Goal: Task Accomplishment & Management: Complete application form

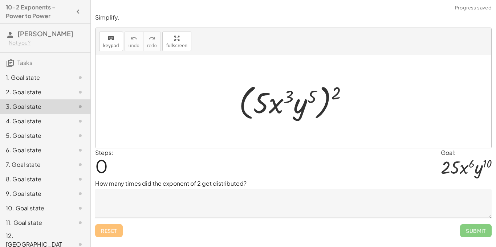
click at [327, 198] on textarea at bounding box center [293, 203] width 396 height 29
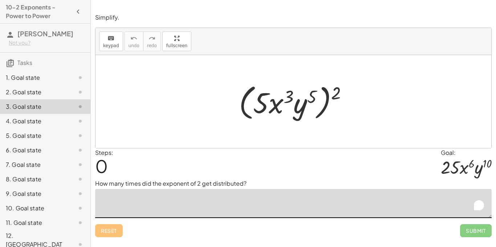
scroll to position [9, 0]
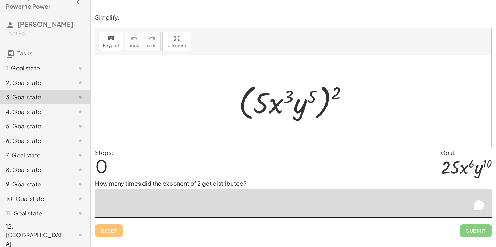
click at [176, 203] on textarea "To enrich screen reader interactions, please activate Accessibility in Grammarl…" at bounding box center [293, 203] width 396 height 29
click at [259, 101] on div at bounding box center [296, 102] width 122 height 42
click at [243, 204] on textarea "To enrich screen reader interactions, please activate Accessibility in Grammarl…" at bounding box center [293, 203] width 396 height 29
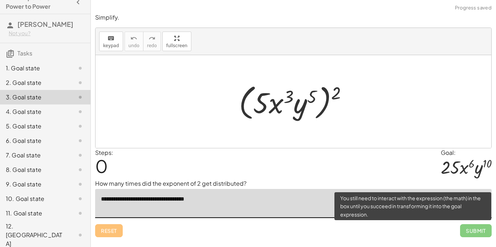
type textarea "**********"
click at [480, 233] on span "Submit" at bounding box center [476, 230] width 32 height 13
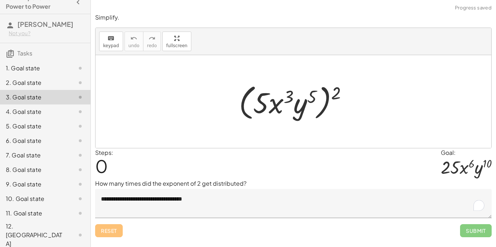
click at [49, 116] on div "4. Goal state" at bounding box center [35, 111] width 58 height 9
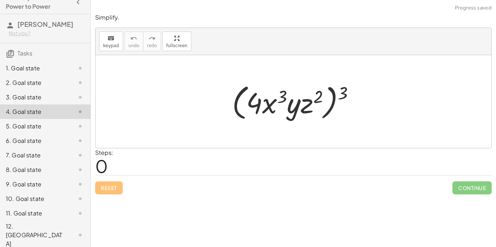
click at [343, 93] on div at bounding box center [295, 102] width 135 height 42
click at [247, 106] on div at bounding box center [295, 102] width 135 height 42
click at [269, 107] on div at bounding box center [295, 102] width 135 height 42
click at [219, 164] on div "Steps: 0" at bounding box center [293, 161] width 396 height 27
drag, startPoint x: 254, startPoint y: 104, endPoint x: 249, endPoint y: 106, distance: 6.0
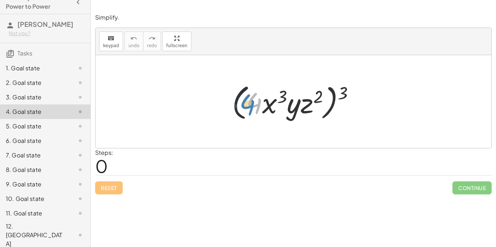
click at [249, 106] on div at bounding box center [295, 102] width 135 height 42
drag, startPoint x: 340, startPoint y: 94, endPoint x: 363, endPoint y: 93, distance: 22.9
click at [363, 93] on div at bounding box center [295, 102] width 135 height 42
drag, startPoint x: 344, startPoint y: 93, endPoint x: 319, endPoint y: 95, distance: 24.4
click at [319, 95] on div at bounding box center [295, 102] width 135 height 42
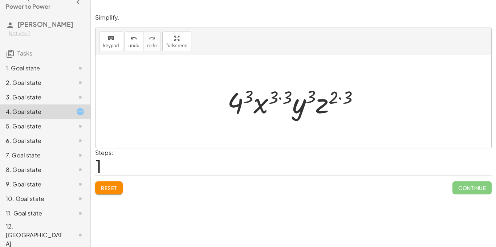
click at [239, 101] on div at bounding box center [295, 101] width 145 height 37
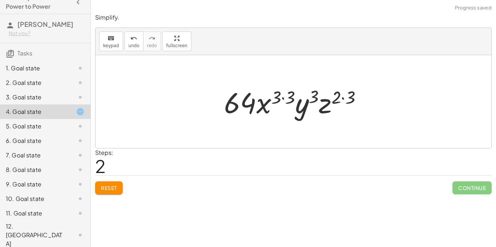
click at [285, 94] on div at bounding box center [295, 101] width 151 height 37
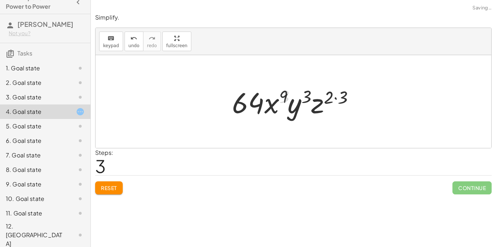
click at [343, 102] on div at bounding box center [295, 101] width 135 height 37
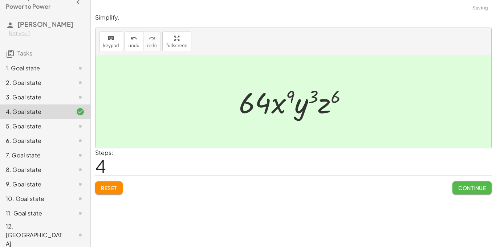
click at [488, 190] on button "Continue" at bounding box center [471, 187] width 39 height 13
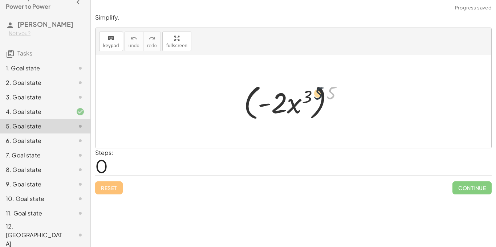
drag, startPoint x: 329, startPoint y: 95, endPoint x: 316, endPoint y: 96, distance: 13.8
click at [316, 96] on div at bounding box center [296, 102] width 112 height 42
drag, startPoint x: 330, startPoint y: 94, endPoint x: 304, endPoint y: 97, distance: 26.3
click at [304, 97] on div at bounding box center [296, 102] width 112 height 42
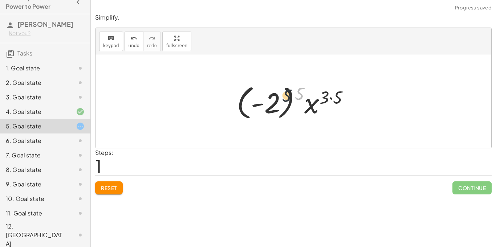
drag, startPoint x: 300, startPoint y: 94, endPoint x: 276, endPoint y: 99, distance: 24.9
click at [276, 99] on div at bounding box center [296, 102] width 126 height 40
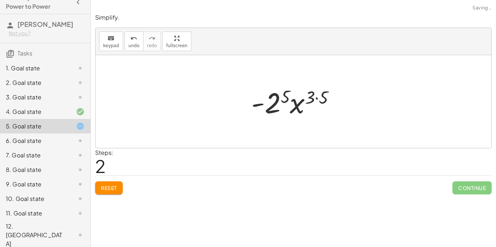
click at [274, 101] on div at bounding box center [295, 101] width 97 height 37
click at [324, 99] on div at bounding box center [296, 101] width 104 height 37
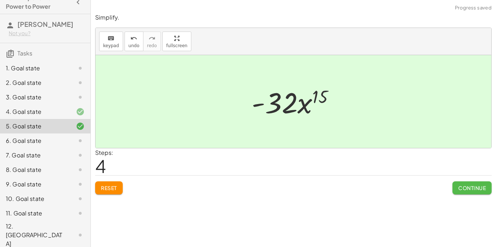
click at [465, 193] on button "Continue" at bounding box center [471, 187] width 39 height 13
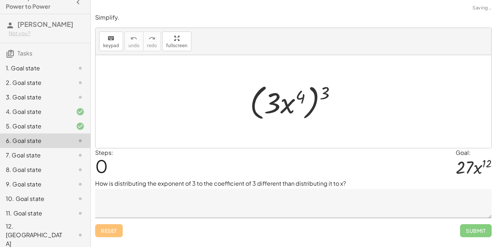
click at [255, 207] on textarea at bounding box center [293, 203] width 396 height 29
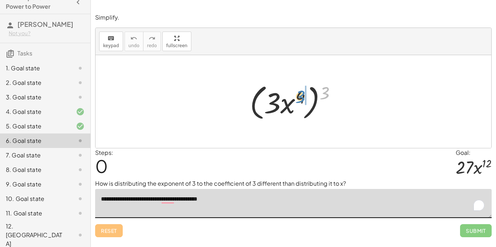
drag, startPoint x: 326, startPoint y: 91, endPoint x: 302, endPoint y: 95, distance: 24.2
click at [302, 95] on div at bounding box center [296, 102] width 100 height 42
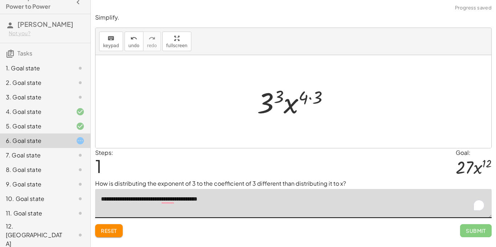
click at [280, 96] on div at bounding box center [295, 101] width 85 height 37
click at [309, 95] on div at bounding box center [296, 101] width 88 height 37
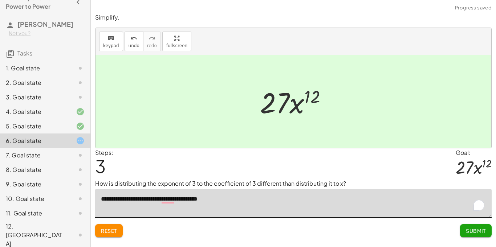
type textarea "**********"
click at [68, 73] on div at bounding box center [74, 68] width 20 height 9
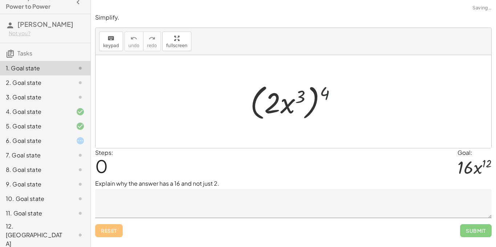
drag, startPoint x: 330, startPoint y: 97, endPoint x: 319, endPoint y: 97, distance: 10.5
click at [319, 97] on div at bounding box center [295, 102] width 99 height 42
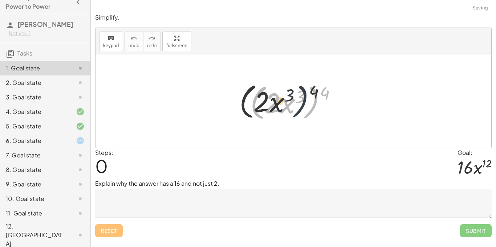
drag, startPoint x: 319, startPoint y: 97, endPoint x: 304, endPoint y: 95, distance: 15.0
click at [304, 95] on div at bounding box center [295, 102] width 99 height 42
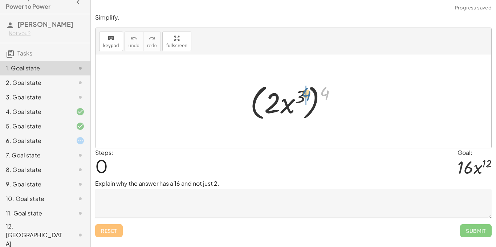
drag, startPoint x: 325, startPoint y: 96, endPoint x: 305, endPoint y: 97, distance: 20.7
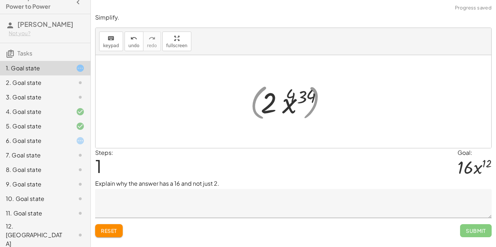
click at [305, 97] on div at bounding box center [296, 101] width 84 height 37
click at [308, 99] on div at bounding box center [296, 101] width 84 height 37
click at [283, 99] on div at bounding box center [296, 101] width 76 height 37
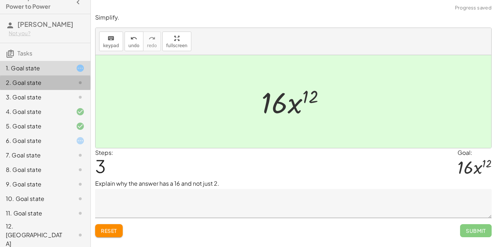
click at [67, 87] on div at bounding box center [74, 82] width 20 height 9
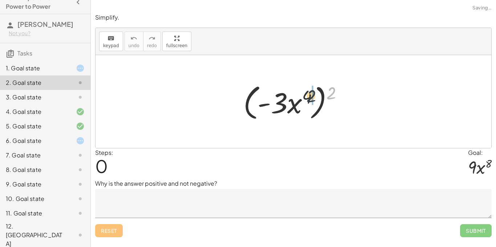
drag, startPoint x: 333, startPoint y: 94, endPoint x: 307, endPoint y: 97, distance: 26.7
click at [307, 97] on div at bounding box center [295, 102] width 112 height 42
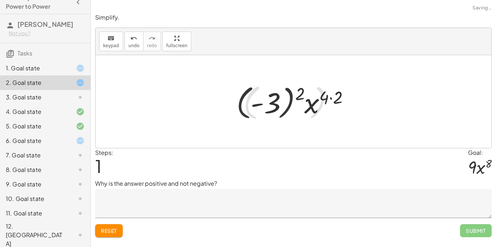
click at [320, 96] on div at bounding box center [296, 102] width 126 height 40
click at [331, 98] on div at bounding box center [296, 102] width 126 height 40
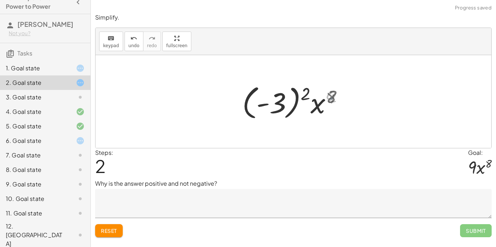
click at [299, 93] on div at bounding box center [296, 102] width 114 height 40
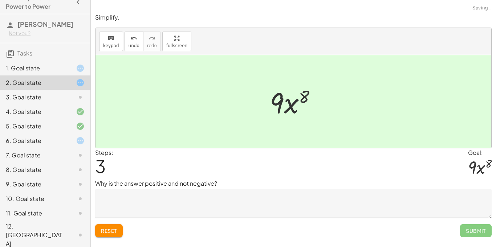
click at [295, 97] on div at bounding box center [296, 101] width 60 height 37
click at [60, 119] on div "3. Goal state" at bounding box center [45, 126] width 90 height 15
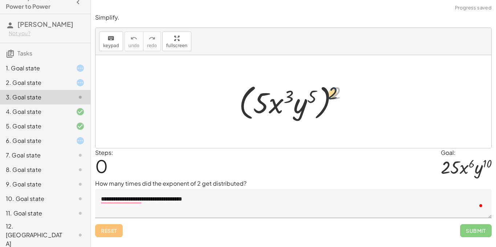
drag, startPoint x: 341, startPoint y: 97, endPoint x: 325, endPoint y: 98, distance: 15.3
click at [325, 98] on div at bounding box center [296, 102] width 122 height 42
drag, startPoint x: 333, startPoint y: 95, endPoint x: 312, endPoint y: 98, distance: 21.7
click at [312, 98] on div at bounding box center [296, 102] width 122 height 42
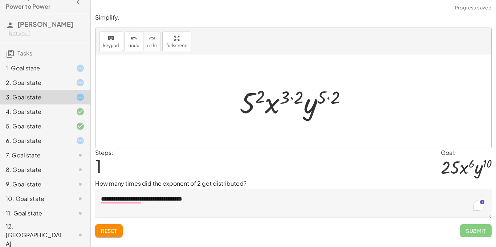
click at [325, 98] on div at bounding box center [296, 101] width 120 height 37
click at [296, 97] on div at bounding box center [296, 101] width 120 height 37
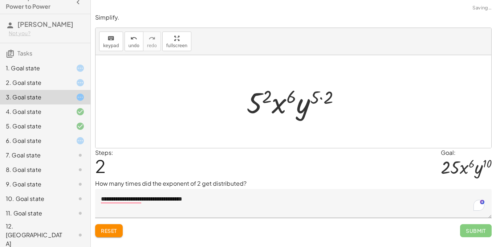
click at [321, 98] on div at bounding box center [296, 101] width 106 height 37
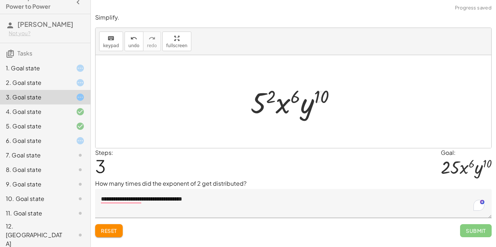
click at [267, 99] on div at bounding box center [296, 101] width 98 height 37
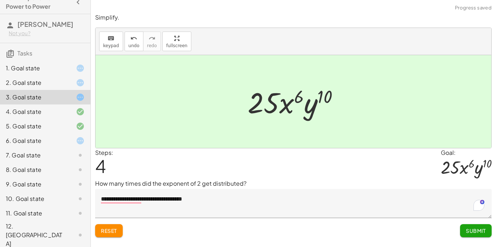
click at [479, 236] on button "Submit" at bounding box center [476, 230] width 32 height 13
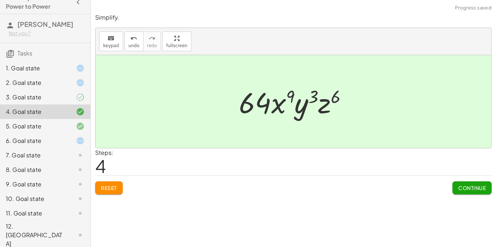
click at [79, 90] on div "1. Goal state" at bounding box center [45, 97] width 90 height 15
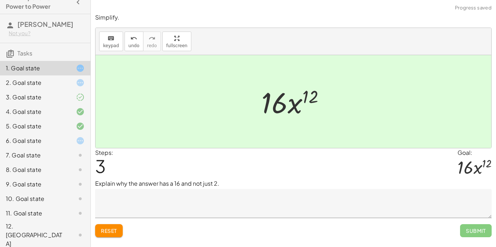
click at [408, 209] on textarea at bounding box center [293, 203] width 396 height 29
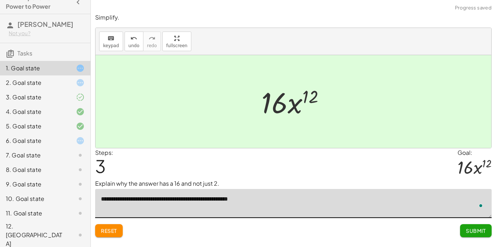
type textarea "**********"
click at [478, 237] on button "Submit" at bounding box center [476, 230] width 32 height 13
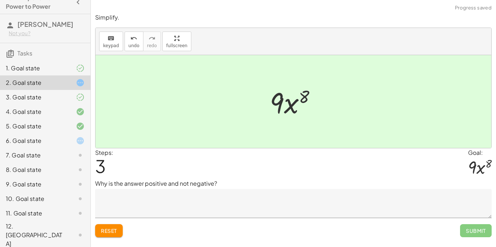
click at [233, 198] on textarea at bounding box center [293, 203] width 396 height 29
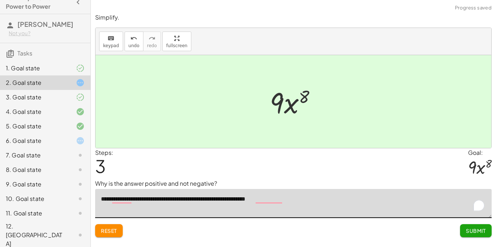
click at [303, 201] on textarea "**********" at bounding box center [293, 203] width 396 height 29
type textarea "**********"
click at [486, 237] on button "Submit" at bounding box center [476, 230] width 32 height 13
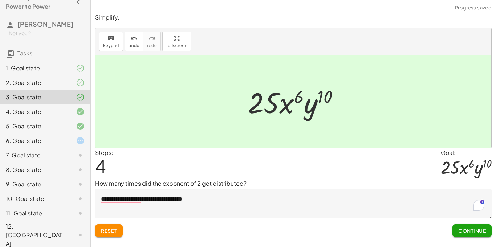
click at [460, 229] on span "Continue" at bounding box center [472, 230] width 28 height 7
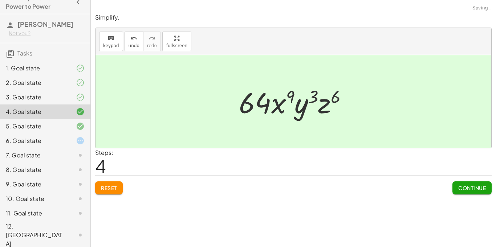
click at [464, 186] on span "Continue" at bounding box center [472, 188] width 28 height 7
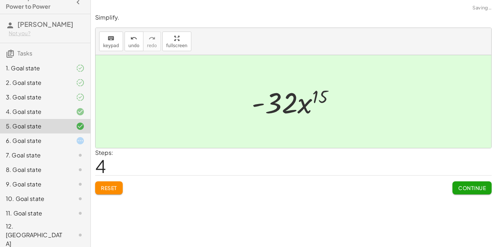
click at [464, 186] on span "Continue" at bounding box center [472, 188] width 28 height 7
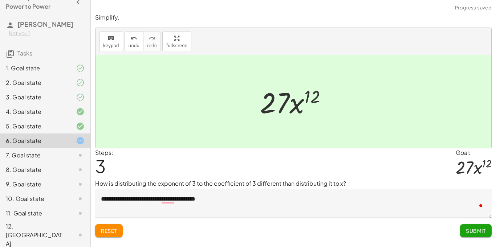
click at [357, 195] on textarea "**********" at bounding box center [293, 203] width 396 height 29
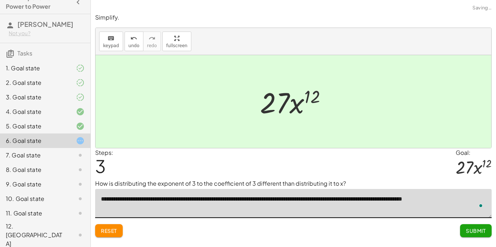
type textarea "**********"
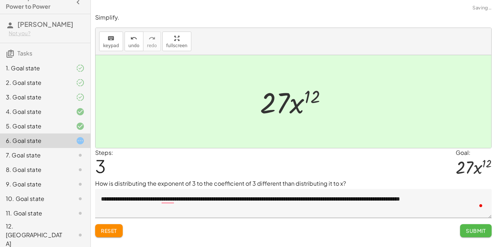
click at [464, 234] on button "Submit" at bounding box center [476, 230] width 32 height 13
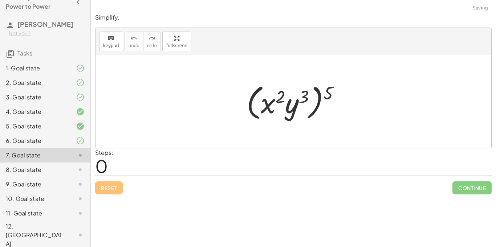
click at [327, 97] on div at bounding box center [296, 102] width 106 height 42
drag, startPoint x: 329, startPoint y: 95, endPoint x: 299, endPoint y: 95, distance: 30.1
click at [299, 95] on div at bounding box center [296, 102] width 106 height 42
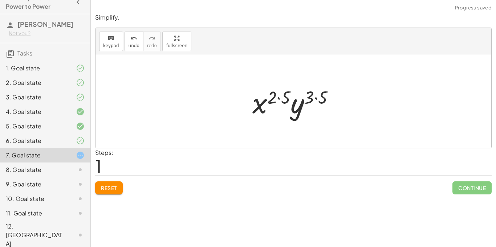
click at [276, 99] on div at bounding box center [296, 101] width 95 height 37
click at [290, 99] on div at bounding box center [296, 101] width 95 height 37
click at [302, 97] on div at bounding box center [296, 101] width 87 height 37
click at [307, 98] on div at bounding box center [296, 101] width 87 height 37
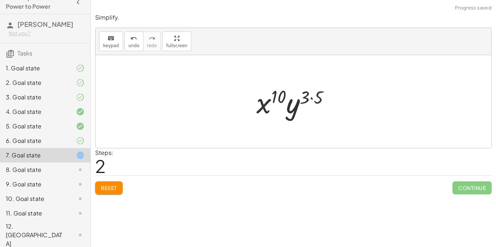
click at [307, 98] on div at bounding box center [296, 101] width 87 height 37
click at [309, 98] on div at bounding box center [296, 101] width 87 height 37
click at [319, 99] on div at bounding box center [296, 101] width 87 height 37
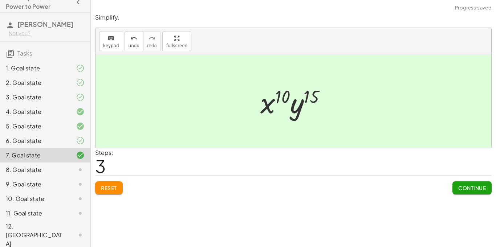
click at [471, 191] on span "Continue" at bounding box center [472, 188] width 28 height 7
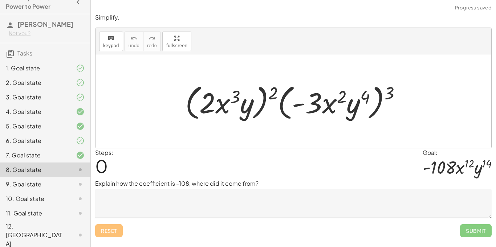
click at [79, 145] on icon at bounding box center [80, 140] width 9 height 9
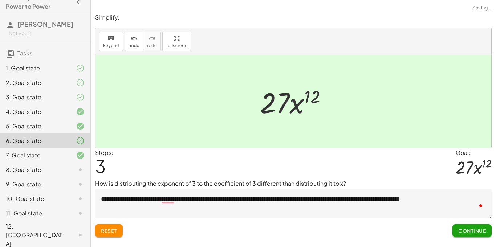
click at [475, 233] on span "Continue" at bounding box center [472, 230] width 28 height 7
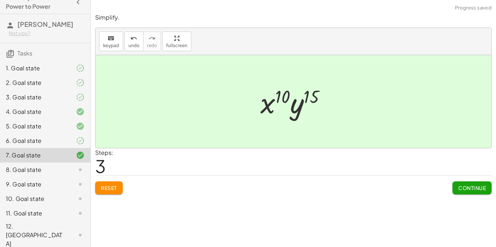
click at [472, 189] on span "Continue" at bounding box center [472, 188] width 28 height 7
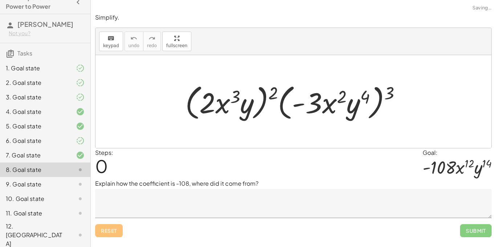
click at [236, 212] on textarea at bounding box center [293, 203] width 396 height 29
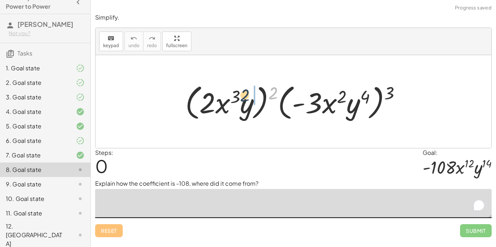
drag, startPoint x: 273, startPoint y: 93, endPoint x: 243, endPoint y: 95, distance: 29.5
click at [243, 95] on div at bounding box center [295, 102] width 229 height 42
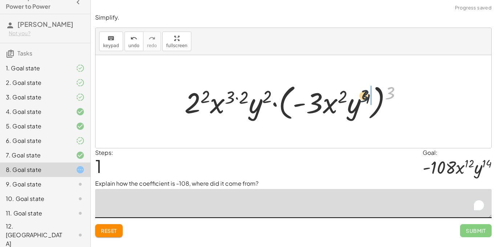
drag, startPoint x: 391, startPoint y: 90, endPoint x: 360, endPoint y: 94, distance: 31.4
click at [360, 94] on div at bounding box center [296, 102] width 230 height 42
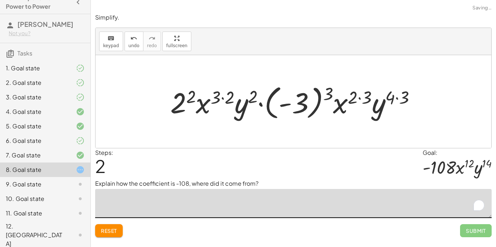
click at [395, 96] on div at bounding box center [296, 102] width 258 height 40
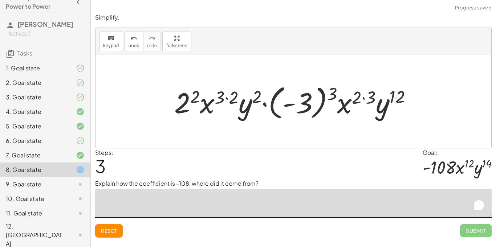
click at [362, 97] on div at bounding box center [296, 102] width 250 height 40
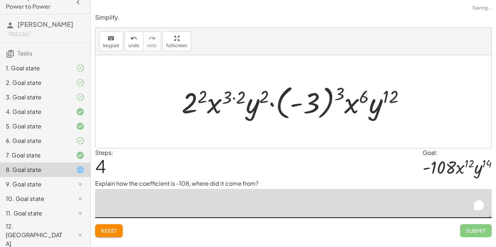
click at [337, 93] on div at bounding box center [296, 102] width 237 height 40
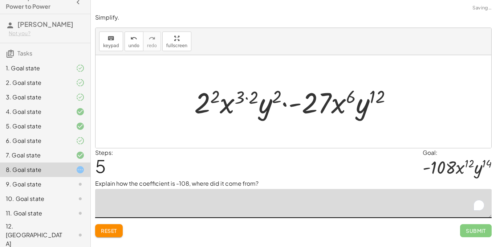
click at [343, 93] on div at bounding box center [295, 101] width 210 height 37
click at [259, 95] on div at bounding box center [295, 101] width 210 height 37
click at [267, 98] on div at bounding box center [295, 101] width 210 height 37
click at [246, 97] on div at bounding box center [295, 101] width 210 height 37
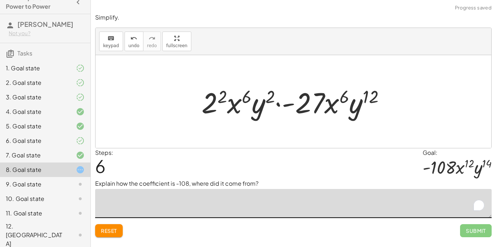
click at [225, 96] on div at bounding box center [296, 101] width 197 height 37
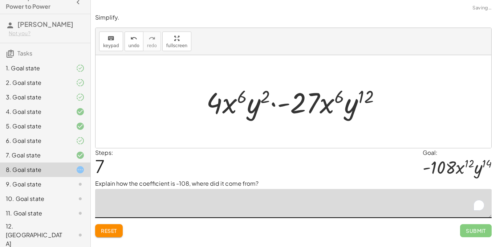
click at [237, 97] on div at bounding box center [295, 101] width 187 height 37
click at [275, 99] on div at bounding box center [295, 101] width 187 height 37
click at [114, 226] on button "Reset" at bounding box center [109, 230] width 28 height 13
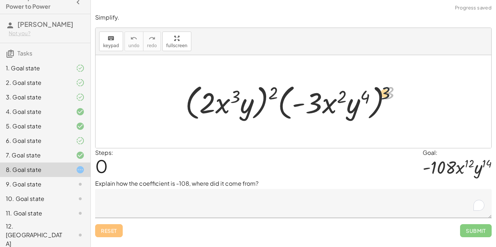
drag, startPoint x: 387, startPoint y: 97, endPoint x: 369, endPoint y: 98, distance: 18.5
click at [369, 98] on div at bounding box center [295, 102] width 229 height 42
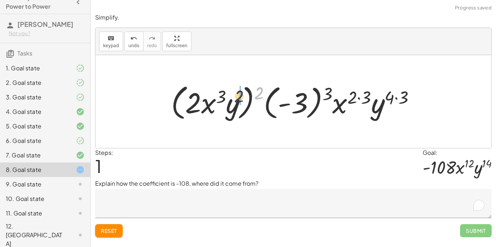
drag, startPoint x: 260, startPoint y: 90, endPoint x: 235, endPoint y: 94, distance: 25.4
click at [235, 94] on div at bounding box center [295, 102] width 257 height 42
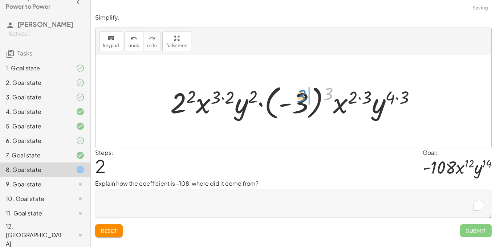
drag, startPoint x: 325, startPoint y: 94, endPoint x: 297, endPoint y: 98, distance: 28.8
click at [297, 98] on div at bounding box center [296, 102] width 258 height 40
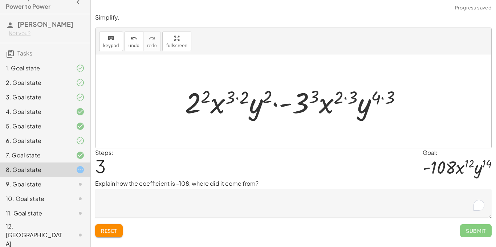
click at [317, 95] on div at bounding box center [296, 101] width 230 height 37
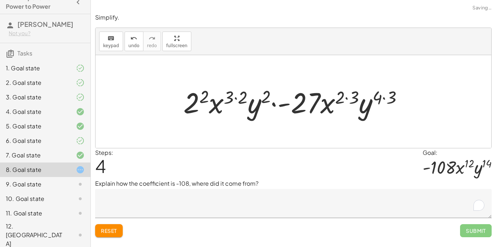
click at [346, 98] on div at bounding box center [296, 101] width 233 height 37
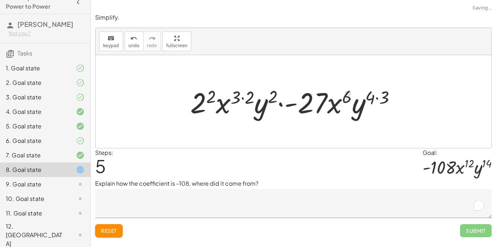
click at [374, 97] on div at bounding box center [295, 101] width 219 height 37
click at [274, 100] on div at bounding box center [295, 101] width 219 height 37
click at [261, 96] on div at bounding box center [295, 101] width 219 height 37
click at [246, 97] on div at bounding box center [295, 101] width 219 height 37
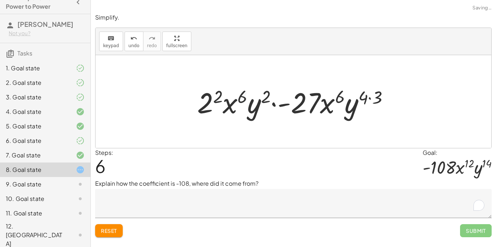
click at [223, 97] on div at bounding box center [295, 101] width 205 height 37
click at [374, 96] on div at bounding box center [295, 101] width 205 height 37
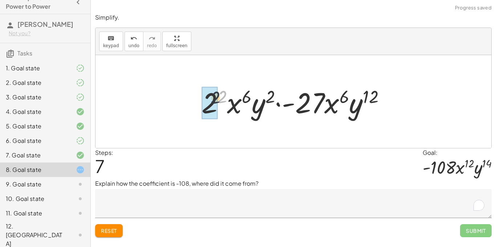
drag, startPoint x: 221, startPoint y: 99, endPoint x: 207, endPoint y: 102, distance: 13.6
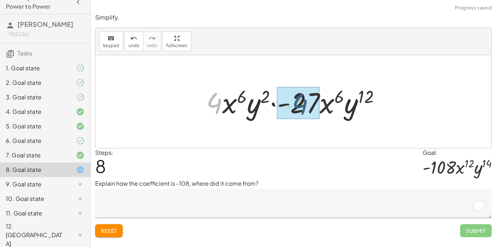
drag, startPoint x: 210, startPoint y: 103, endPoint x: 297, endPoint y: 104, distance: 86.4
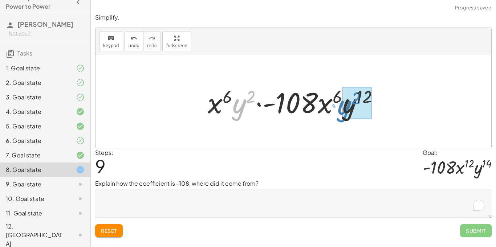
drag, startPoint x: 245, startPoint y: 108, endPoint x: 350, endPoint y: 109, distance: 105.2
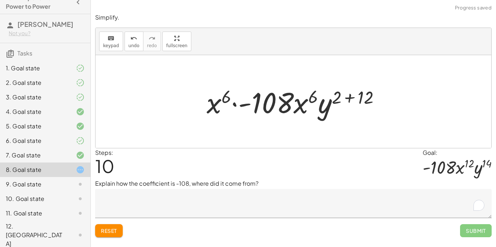
click at [360, 95] on div at bounding box center [296, 101] width 186 height 37
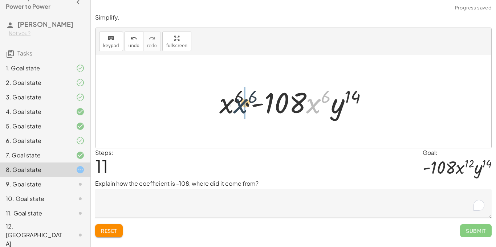
drag, startPoint x: 317, startPoint y: 98, endPoint x: 232, endPoint y: 99, distance: 84.9
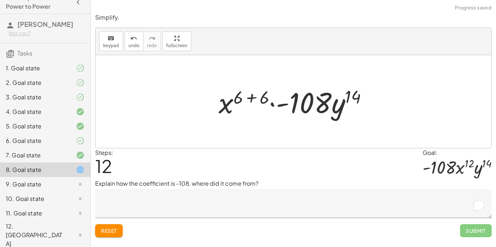
click at [255, 96] on div at bounding box center [296, 101] width 162 height 37
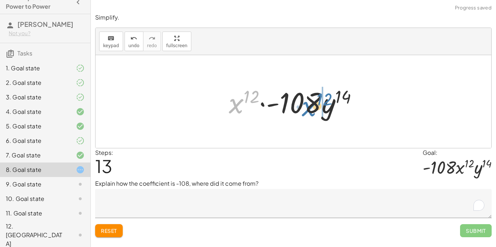
drag, startPoint x: 242, startPoint y: 109, endPoint x: 316, endPoint y: 113, distance: 74.1
click at [316, 113] on div at bounding box center [296, 101] width 142 height 37
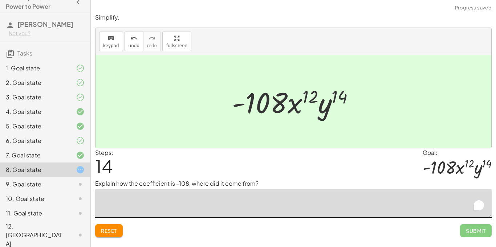
click at [356, 212] on textarea "To enrich screen reader interactions, please activate Accessibility in Grammarl…" at bounding box center [293, 203] width 396 height 29
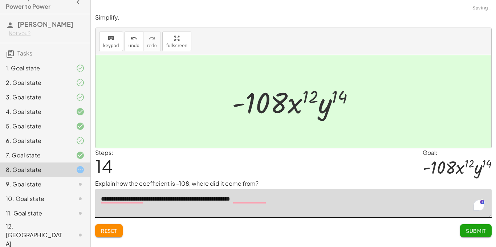
type textarea "**********"
click at [467, 234] on span "Submit" at bounding box center [475, 230] width 20 height 7
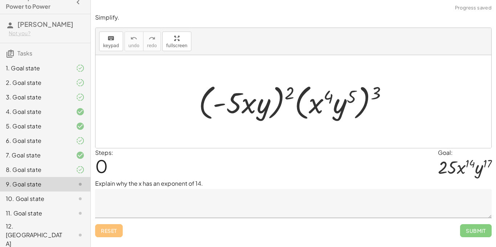
click at [366, 95] on div at bounding box center [296, 102] width 202 height 42
drag, startPoint x: 377, startPoint y: 95, endPoint x: 343, endPoint y: 100, distance: 34.4
click at [343, 100] on div at bounding box center [296, 102] width 202 height 42
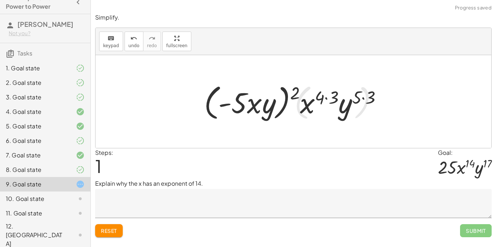
click at [301, 95] on div at bounding box center [295, 102] width 191 height 42
drag, startPoint x: 296, startPoint y: 95, endPoint x: 275, endPoint y: 97, distance: 21.2
click at [275, 97] on div at bounding box center [295, 102] width 191 height 42
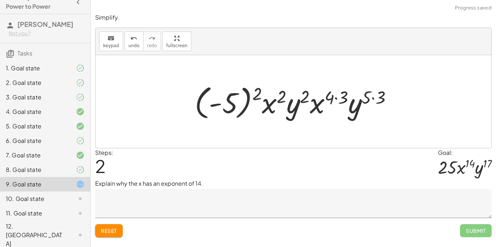
drag, startPoint x: 259, startPoint y: 97, endPoint x: 230, endPoint y: 98, distance: 28.7
click at [230, 98] on div at bounding box center [296, 102] width 210 height 40
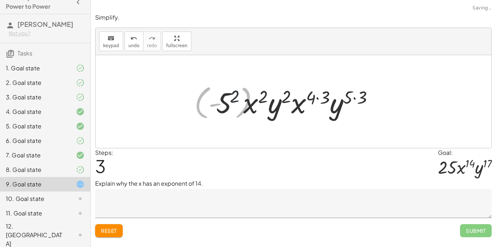
click at [230, 98] on div at bounding box center [296, 101] width 168 height 37
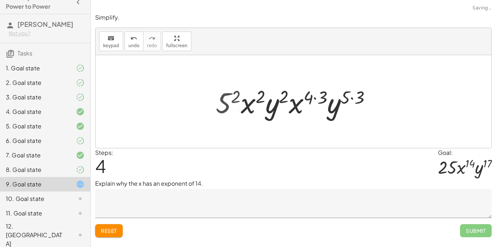
click at [230, 98] on div at bounding box center [296, 101] width 175 height 37
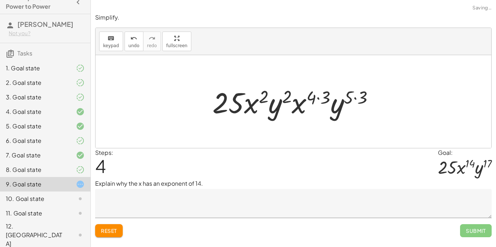
click at [258, 99] on div at bounding box center [296, 101] width 175 height 37
click at [308, 103] on div at bounding box center [296, 101] width 175 height 37
click at [328, 94] on div at bounding box center [296, 101] width 175 height 37
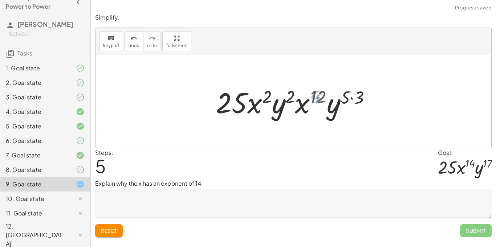
click at [360, 95] on div at bounding box center [296, 101] width 167 height 37
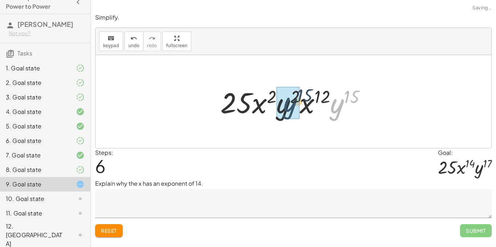
drag, startPoint x: 346, startPoint y: 109, endPoint x: 293, endPoint y: 108, distance: 53.0
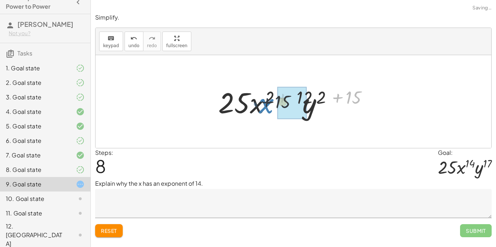
drag, startPoint x: 341, startPoint y: 104, endPoint x: 262, endPoint y: 109, distance: 79.2
click at [262, 109] on div at bounding box center [295, 101] width 163 height 37
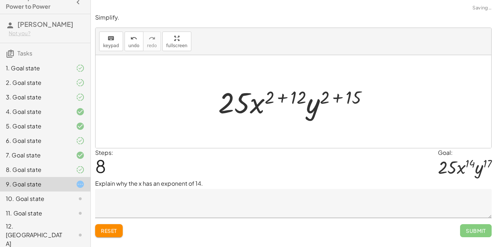
click at [297, 98] on div at bounding box center [295, 101] width 163 height 37
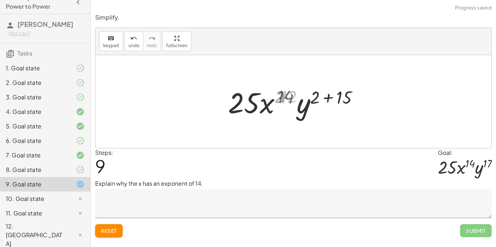
click at [323, 95] on div at bounding box center [295, 101] width 137 height 37
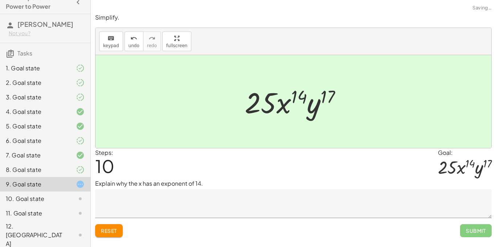
click at [215, 203] on textarea at bounding box center [293, 203] width 396 height 29
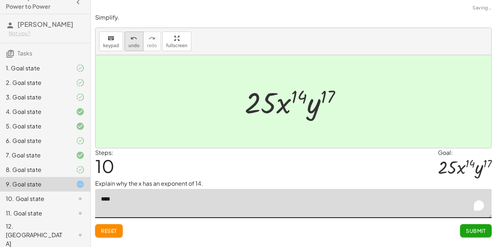
click at [135, 38] on icon "undo" at bounding box center [133, 38] width 7 height 9
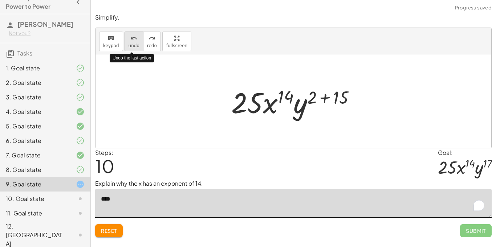
click at [135, 38] on icon "undo" at bounding box center [133, 38] width 7 height 9
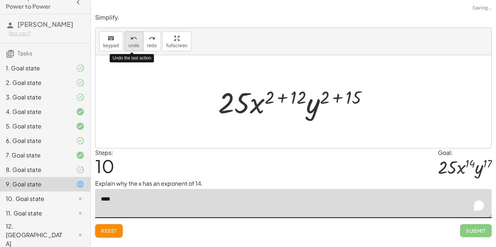
click at [135, 38] on icon "undo" at bounding box center [133, 38] width 7 height 9
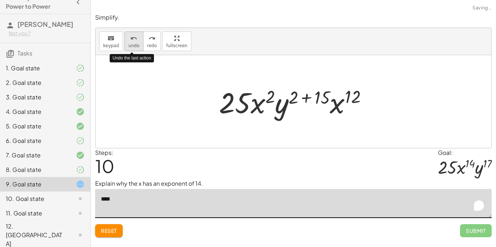
click at [135, 38] on icon "undo" at bounding box center [133, 38] width 7 height 9
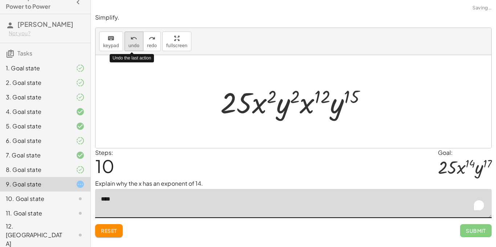
click at [135, 38] on icon "undo" at bounding box center [133, 38] width 7 height 9
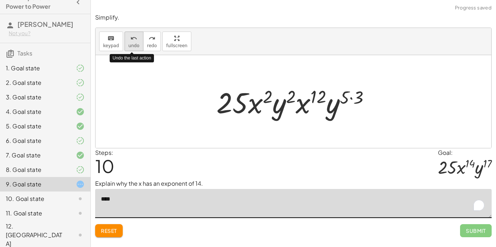
click at [135, 38] on icon "undo" at bounding box center [133, 38] width 7 height 9
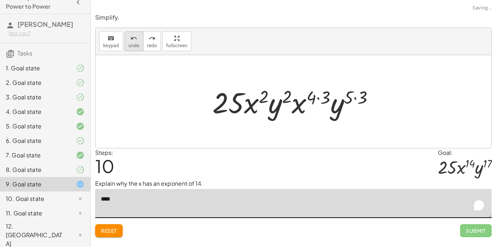
click at [138, 47] on button "undo undo" at bounding box center [133, 42] width 19 height 20
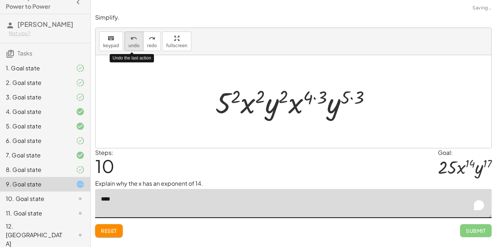
click at [138, 47] on button "undo undo" at bounding box center [133, 42] width 19 height 20
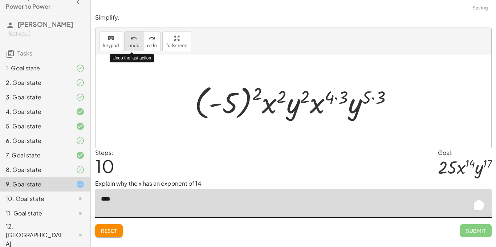
click at [138, 47] on button "undo undo" at bounding box center [133, 42] width 19 height 20
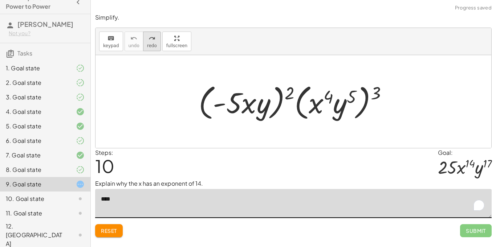
click at [148, 45] on span "redo" at bounding box center [152, 45] width 10 height 5
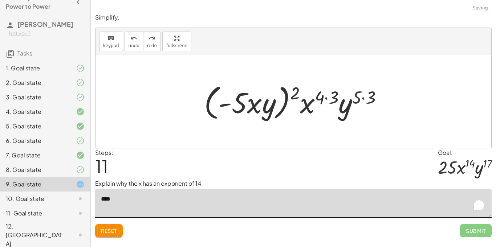
click at [218, 204] on textarea "***" at bounding box center [293, 203] width 396 height 29
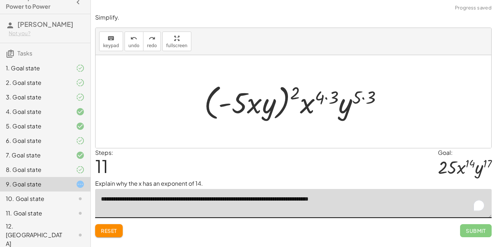
click at [333, 200] on textarea "**********" at bounding box center [293, 203] width 396 height 29
click at [408, 198] on textarea "**********" at bounding box center [293, 203] width 396 height 29
click at [144, 48] on button "redo redo" at bounding box center [152, 42] width 18 height 20
click at [149, 46] on span "redo" at bounding box center [152, 45] width 10 height 5
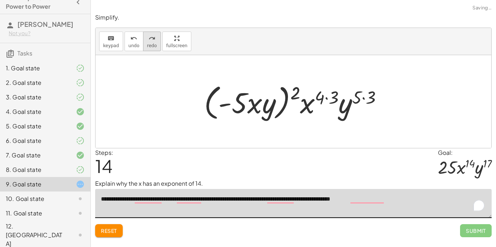
click at [149, 41] on icon "redo" at bounding box center [151, 38] width 7 height 9
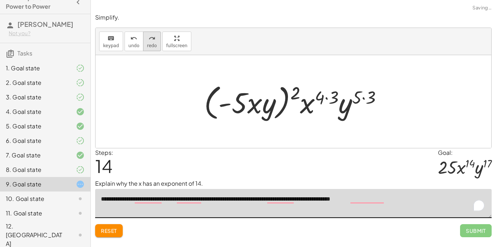
type textarea "**********"
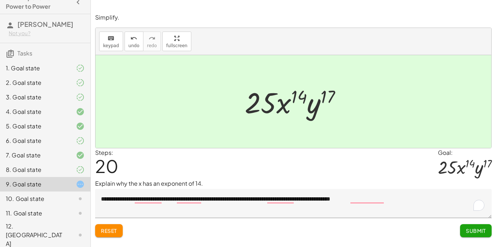
click at [476, 231] on span "Submit" at bounding box center [475, 230] width 20 height 7
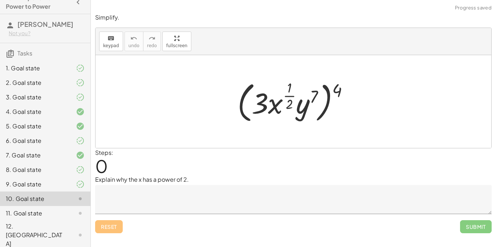
click at [251, 188] on textarea at bounding box center [293, 199] width 396 height 29
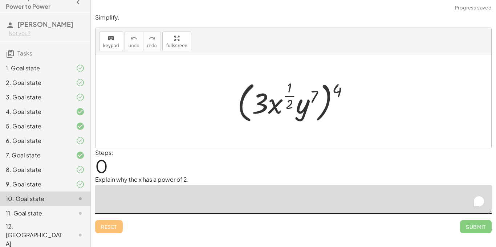
click at [252, 193] on textarea "To enrich screen reader interactions, please activate Accessibility in Grammarl…" at bounding box center [293, 199] width 396 height 29
drag, startPoint x: 337, startPoint y: 89, endPoint x: 315, endPoint y: 93, distance: 22.4
click at [315, 93] on div at bounding box center [296, 101] width 124 height 47
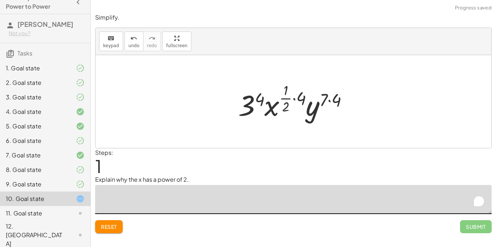
click at [297, 95] on div at bounding box center [295, 101] width 123 height 43
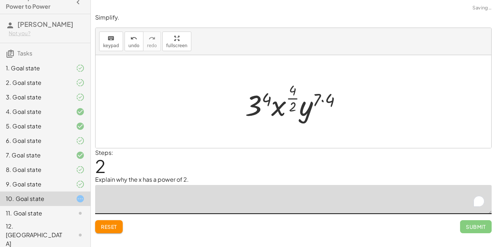
click at [292, 93] on div at bounding box center [295, 101] width 109 height 43
click at [298, 102] on div at bounding box center [295, 101] width 109 height 43
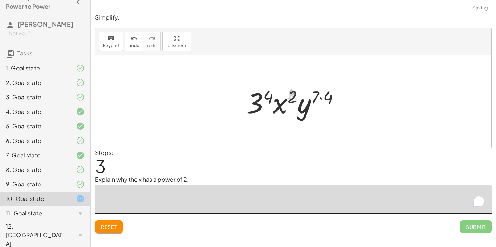
click at [317, 101] on div at bounding box center [296, 101] width 106 height 37
click at [321, 99] on div at bounding box center [296, 101] width 106 height 37
click at [321, 99] on div at bounding box center [296, 101] width 104 height 37
click at [267, 96] on div at bounding box center [296, 101] width 104 height 37
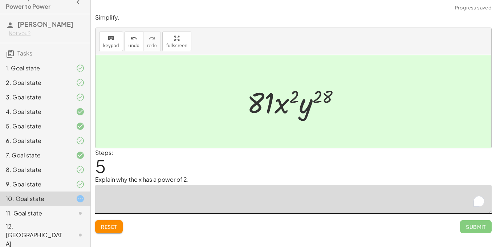
click at [247, 192] on textarea "To enrich screen reader interactions, please activate Accessibility in Grammarl…" at bounding box center [293, 199] width 396 height 29
click at [126, 47] on button "undo undo" at bounding box center [133, 42] width 19 height 20
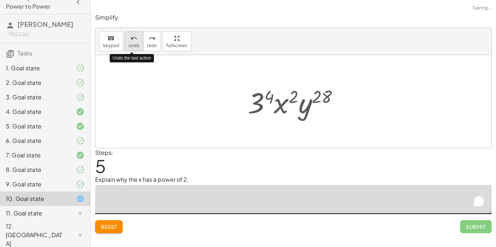
click at [126, 47] on button "undo undo" at bounding box center [133, 42] width 19 height 20
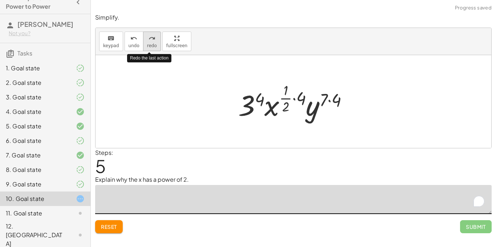
click at [147, 46] on span "redo" at bounding box center [152, 45] width 10 height 5
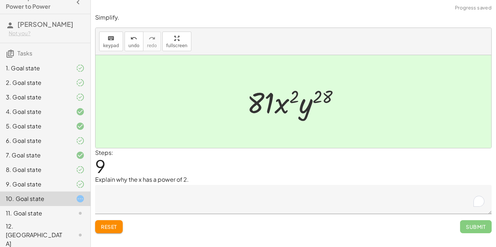
click at [213, 204] on textarea "To enrich screen reader interactions, please activate Accessibility in Grammarl…" at bounding box center [293, 199] width 396 height 29
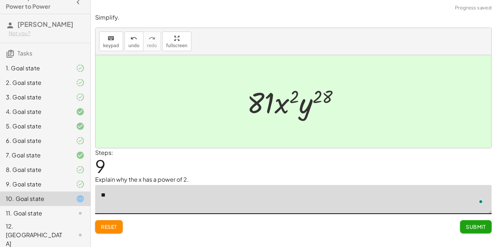
type textarea "*"
click at [136, 39] on div "undo" at bounding box center [133, 38] width 11 height 9
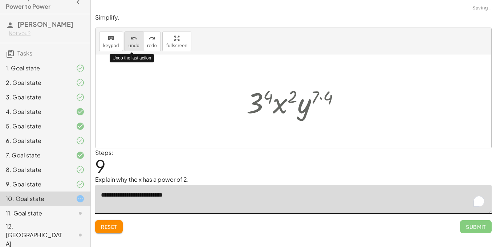
click at [136, 39] on div "undo" at bounding box center [133, 38] width 11 height 9
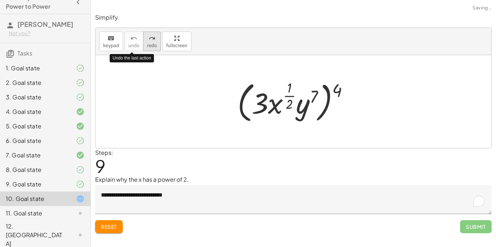
click at [148, 37] on icon "redo" at bounding box center [151, 38] width 7 height 9
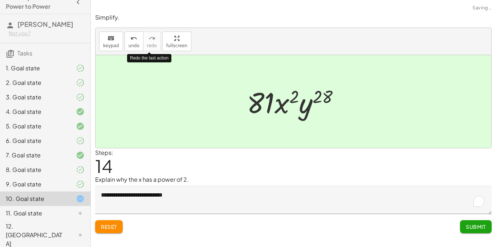
click at [207, 200] on textarea "**********" at bounding box center [293, 199] width 396 height 29
click at [193, 197] on textarea "**********" at bounding box center [293, 199] width 396 height 29
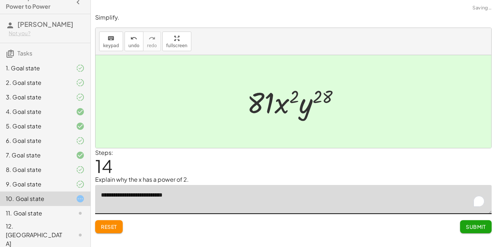
click at [192, 197] on textarea "**********" at bounding box center [293, 199] width 396 height 29
click at [196, 195] on textarea "**********" at bounding box center [293, 199] width 396 height 29
type textarea "**********"
click at [464, 227] on button "Submit" at bounding box center [476, 226] width 32 height 13
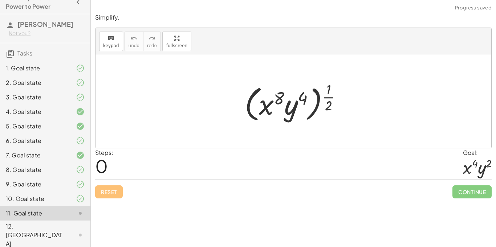
click at [331, 97] on div at bounding box center [296, 101] width 110 height 45
drag, startPoint x: 331, startPoint y: 97, endPoint x: 290, endPoint y: 100, distance: 41.1
click at [290, 100] on div at bounding box center [296, 101] width 110 height 45
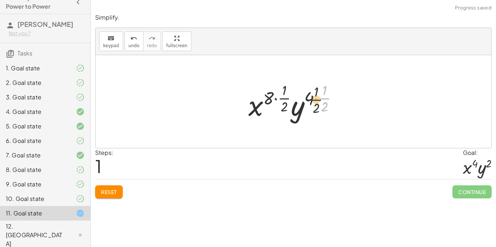
drag, startPoint x: 320, startPoint y: 98, endPoint x: 311, endPoint y: 99, distance: 8.8
click at [311, 99] on div at bounding box center [296, 101] width 102 height 43
drag, startPoint x: 321, startPoint y: 99, endPoint x: 310, endPoint y: 101, distance: 10.6
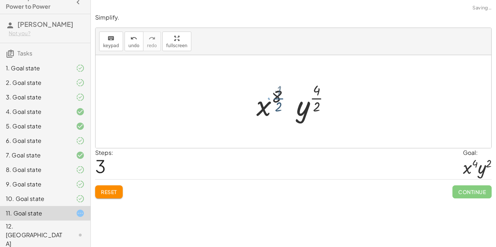
click at [279, 98] on div at bounding box center [295, 101] width 75 height 43
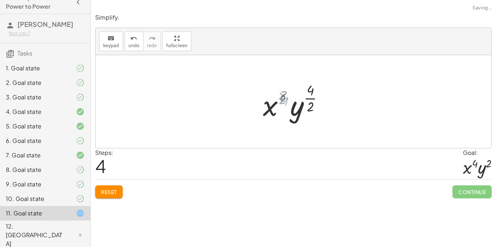
click at [279, 98] on div at bounding box center [296, 101] width 71 height 43
click at [307, 104] on div at bounding box center [296, 101] width 71 height 43
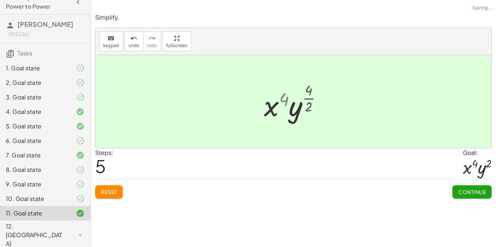
click at [307, 104] on div at bounding box center [295, 101] width 67 height 37
click at [457, 189] on button "Continue" at bounding box center [471, 191] width 39 height 13
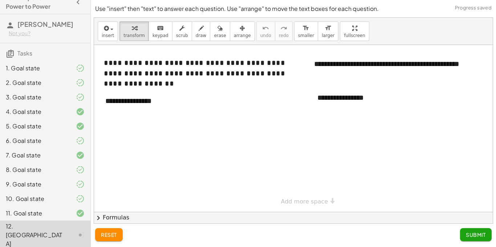
click at [138, 130] on div at bounding box center [302, 128] width 416 height 167
click at [128, 103] on div "**********" at bounding box center [152, 101] width 109 height 25
click at [182, 103] on div "**********" at bounding box center [152, 101] width 109 height 25
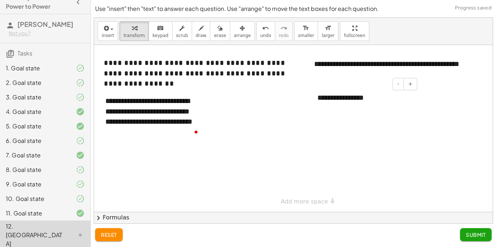
click at [365, 100] on div "**********" at bounding box center [364, 97] width 109 height 25
click at [380, 102] on div "**********" at bounding box center [364, 97] width 109 height 25
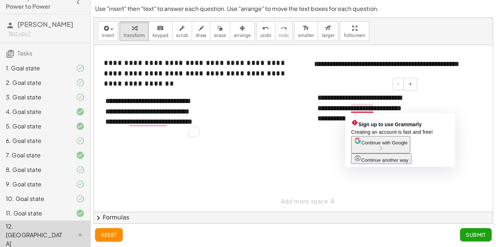
click at [362, 107] on div "**********" at bounding box center [364, 108] width 109 height 46
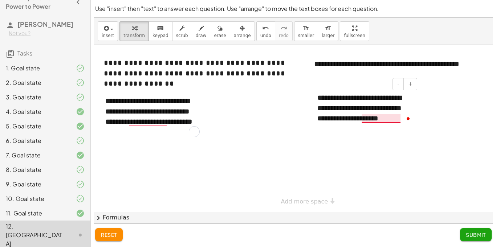
click at [392, 117] on div "**********" at bounding box center [364, 108] width 109 height 46
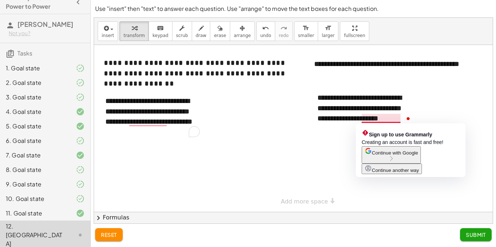
click at [479, 234] on span "Submit" at bounding box center [475, 234] width 20 height 7
click at [0, 0] on div "**********" at bounding box center [0, 0] width 0 height 0
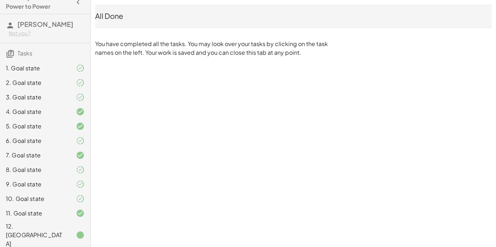
click at [74, 239] on div at bounding box center [74, 235] width 20 height 9
click at [57, 231] on div "12. [GEOGRAPHIC_DATA]" at bounding box center [45, 235] width 90 height 29
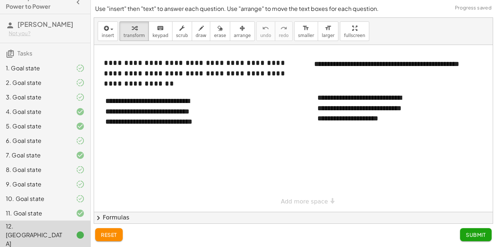
click at [440, 219] on button "chevron_right Formulas" at bounding box center [293, 218] width 398 height 12
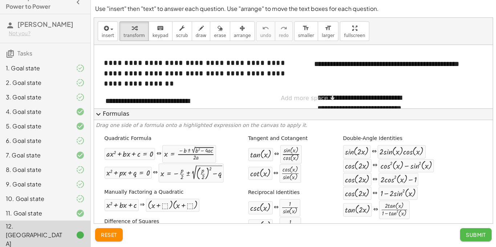
click at [471, 231] on span "Submit" at bounding box center [475, 234] width 20 height 7
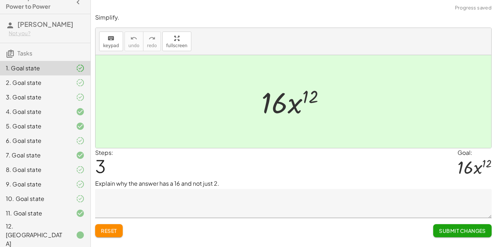
click at [479, 231] on span "Submit Changes" at bounding box center [462, 230] width 47 height 7
click at [479, 231] on span "Continue" at bounding box center [472, 230] width 28 height 7
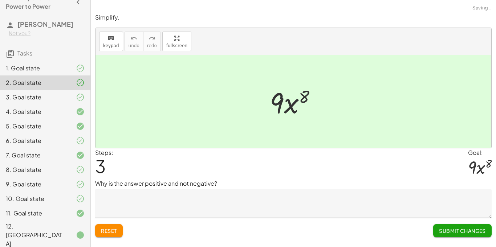
click at [121, 199] on textarea at bounding box center [293, 203] width 396 height 29
